Goal: Information Seeking & Learning: Check status

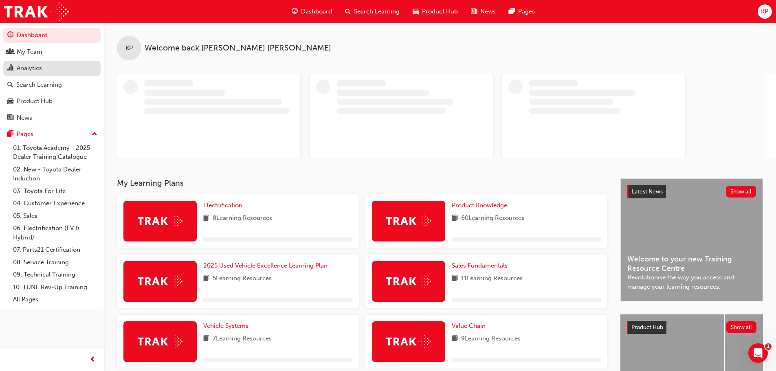
click at [31, 68] on div "Analytics" at bounding box center [29, 68] width 25 height 9
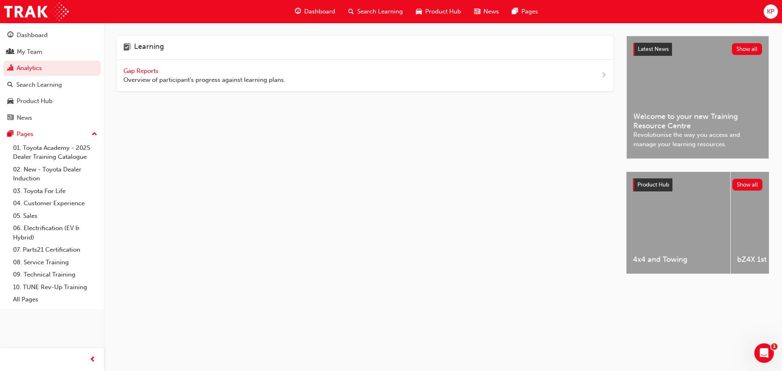
click at [143, 70] on span "Gap Reports" at bounding box center [141, 70] width 37 height 7
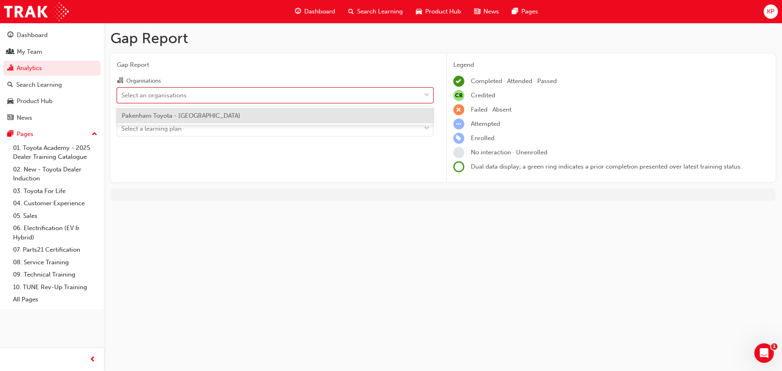
click at [140, 94] on div "Select an organisations" at bounding box center [153, 94] width 65 height 9
click at [122, 94] on input "Organisations option Pakenham Toyota - PAKENHAM focused, 1 of 1. 1 result avail…" at bounding box center [121, 94] width 1 height 7
click at [134, 114] on span "Pakenham Toyota - [GEOGRAPHIC_DATA]" at bounding box center [181, 115] width 119 height 7
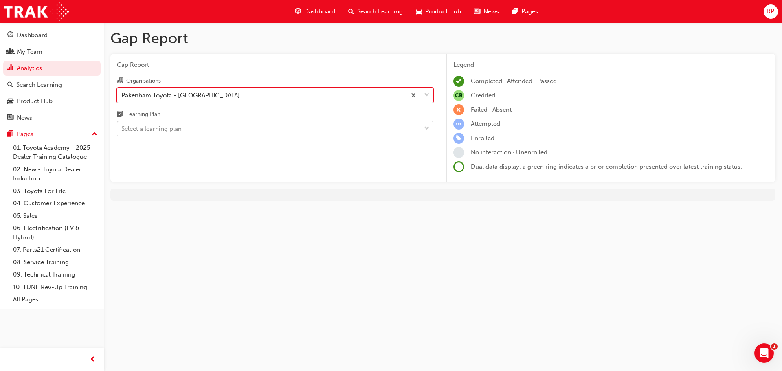
click at [138, 132] on div "Select a learning plan" at bounding box center [151, 128] width 60 height 9
click at [122, 132] on input "Learning Plan Select a learning plan" at bounding box center [121, 128] width 1 height 7
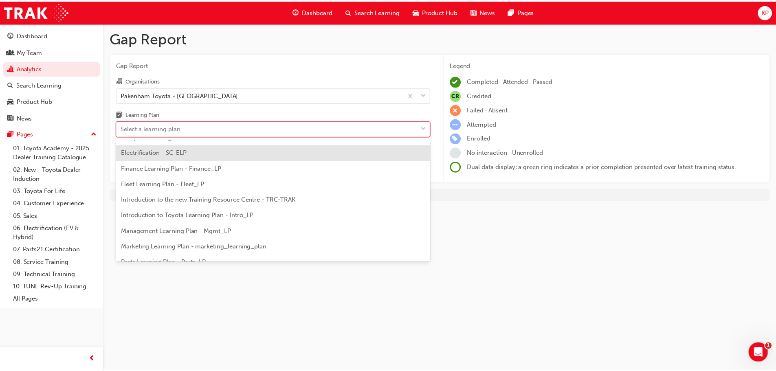
scroll to position [163, 0]
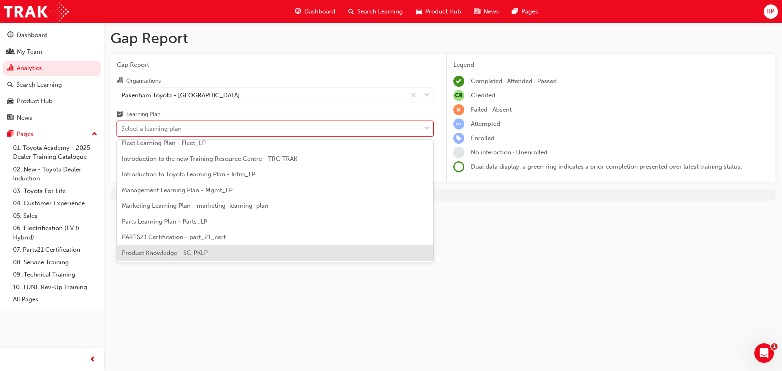
click at [163, 257] on div "Product Knowledge - SC-PKLP" at bounding box center [275, 253] width 316 height 16
